Goal: Find specific page/section: Find specific page/section

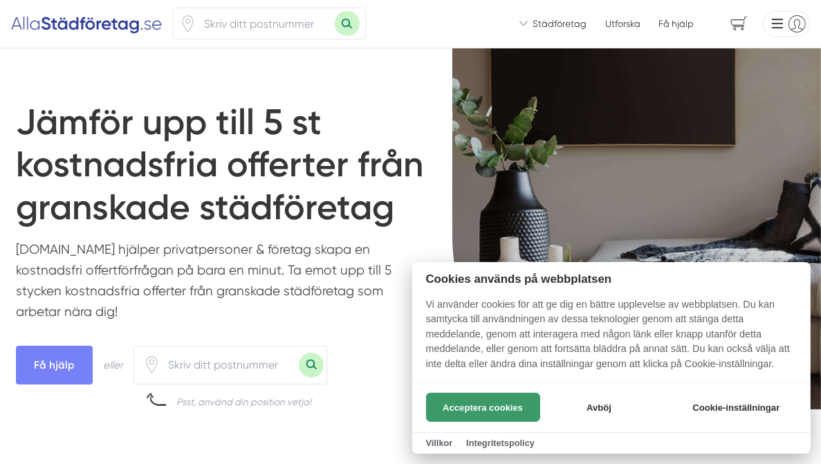
click at [488, 405] on button "Acceptera cookies" at bounding box center [483, 407] width 114 height 29
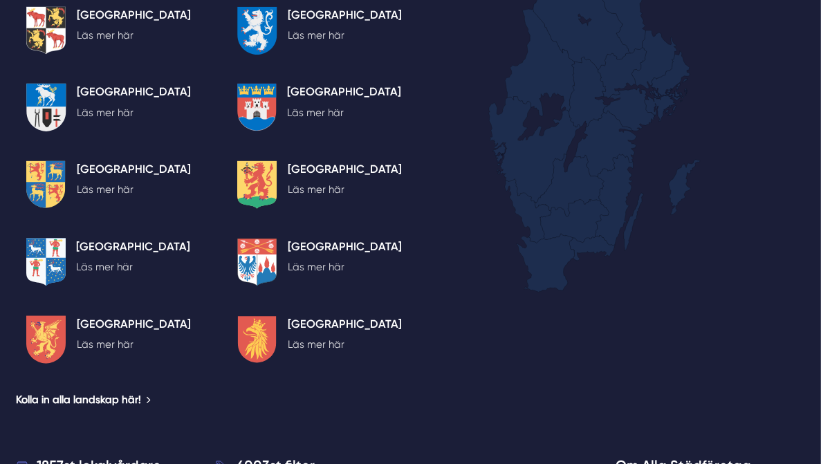
scroll to position [2560, 0]
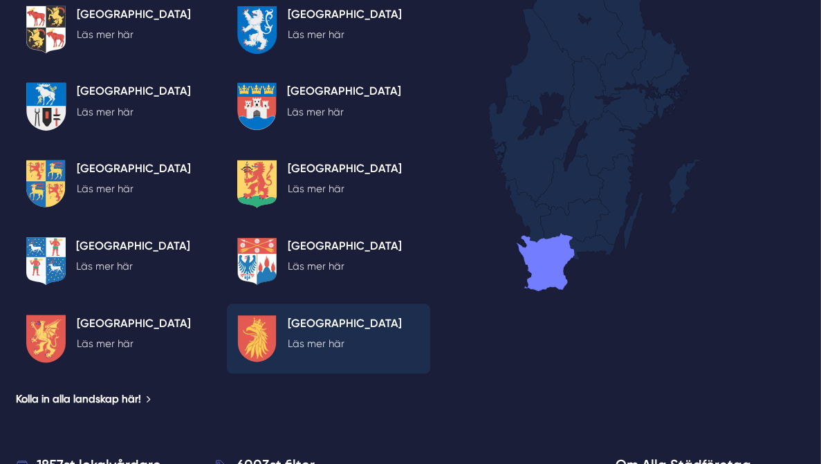
click at [304, 327] on h5 "[GEOGRAPHIC_DATA]" at bounding box center [345, 325] width 114 height 21
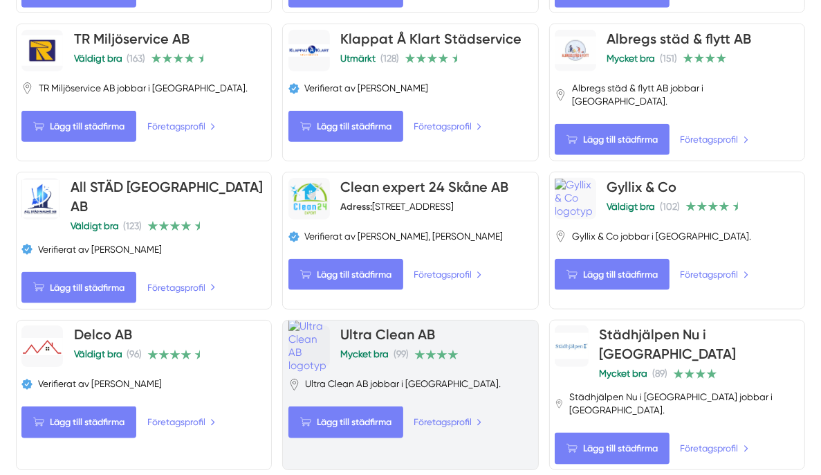
scroll to position [1245, 0]
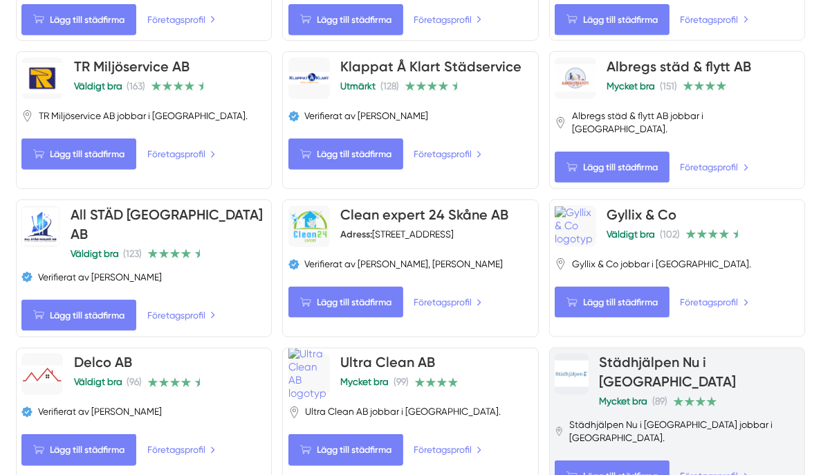
click at [657, 394] on span "Mycket bra (89)" at bounding box center [633, 400] width 68 height 13
click at [668, 418] on span "Städhjälpen Nu i [GEOGRAPHIC_DATA] jobbar i [GEOGRAPHIC_DATA]." at bounding box center [684, 431] width 230 height 26
click at [754, 353] on div "Städhjälpen Nu i [GEOGRAPHIC_DATA] Mycket bra (89) [GEOGRAPHIC_DATA] i [GEOGRAP…" at bounding box center [677, 422] width 244 height 138
click at [616, 460] on span "Lägg till städfirma" at bounding box center [612, 475] width 115 height 31
click at [691, 468] on link "Företagsprofil" at bounding box center [694, 475] width 71 height 15
